Goal: Ask a question

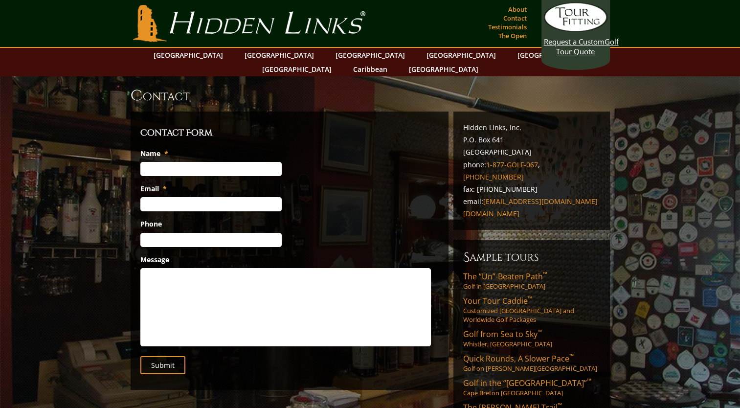
drag, startPoint x: 0, startPoint y: 0, endPoint x: 196, endPoint y: 156, distance: 250.0
click at [196, 162] on input "Name *" at bounding box center [210, 169] width 141 height 14
type input "Jody"
click at [152, 197] on input "Email *" at bounding box center [210, 204] width 141 height 14
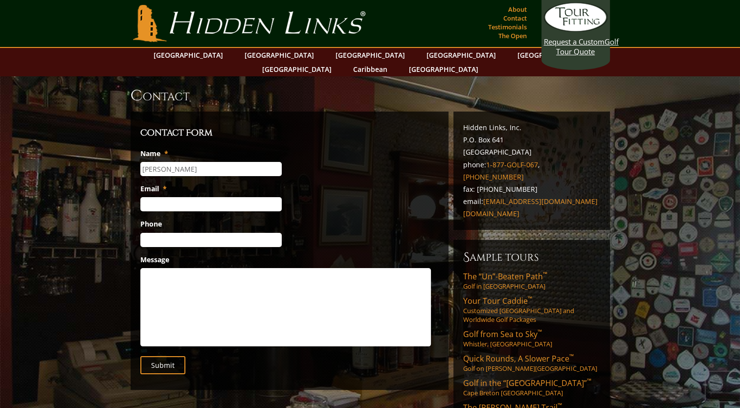
type input "JJY510@AOL.COM"
type input "(516) 818-2254"
click at [174, 278] on textarea "Message" at bounding box center [285, 307] width 291 height 78
click at [174, 278] on textarea "Hello, Do you commission USA Travel agents? If so at what rate?" at bounding box center [285, 307] width 291 height 78
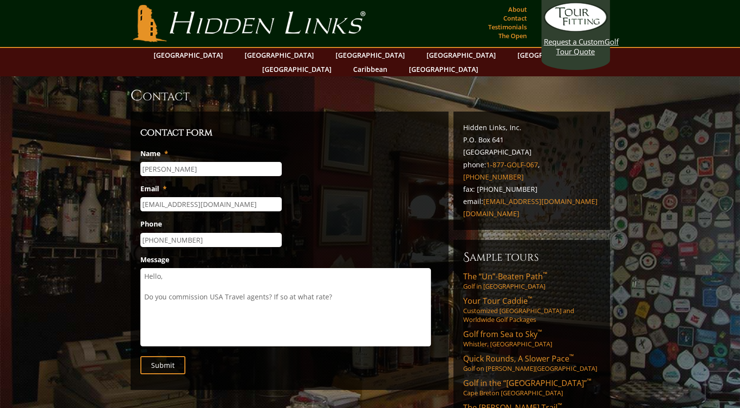
click at [345, 282] on textarea "Hello, Do you commission USA Travel agents? If so at what rate?" at bounding box center [285, 307] width 291 height 78
click at [329, 277] on textarea "Hello, Do you commission USA Travel agents? If so at what rate? Thank you so mu…" at bounding box center [285, 307] width 291 height 78
click at [328, 283] on textarea "Hello, Do you commission USA Travel agents? If so at what rate? Thank you so mu…" at bounding box center [285, 307] width 291 height 78
type textarea "Hello, Do you commission USA Travel agents? If so at what rate? Thank you so mu…"
click at [162, 356] on input "Submit" at bounding box center [162, 365] width 45 height 18
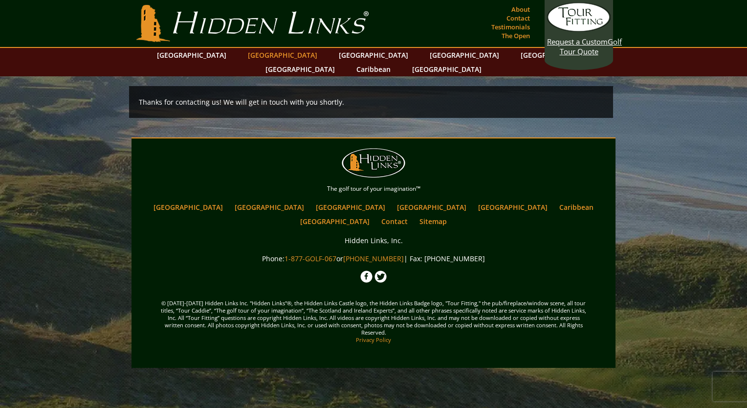
click at [268, 57] on link "[GEOGRAPHIC_DATA]" at bounding box center [282, 55] width 79 height 14
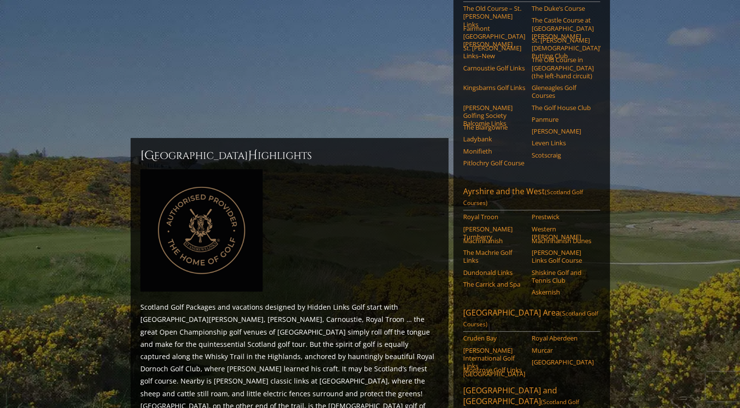
scroll to position [182, 0]
